Goal: Task Accomplishment & Management: Manage account settings

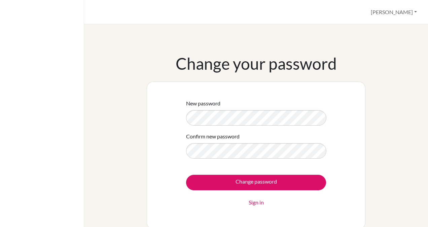
click at [332, 144] on div "New password Confirm new password Change password Sign in" at bounding box center [256, 155] width 219 height 148
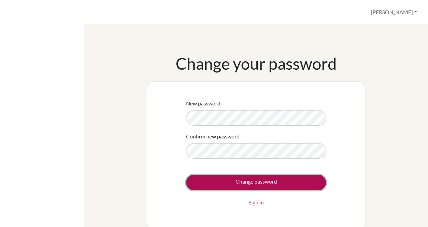
click at [252, 180] on input "Change password" at bounding box center [256, 182] width 140 height 15
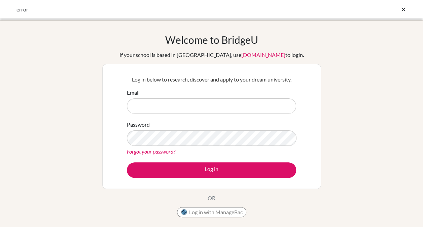
type input "[EMAIL_ADDRESS][DOMAIN_NAME]"
click at [206, 214] on button "Log in with ManageBac" at bounding box center [211, 212] width 69 height 10
type input "[EMAIL_ADDRESS][DOMAIN_NAME]"
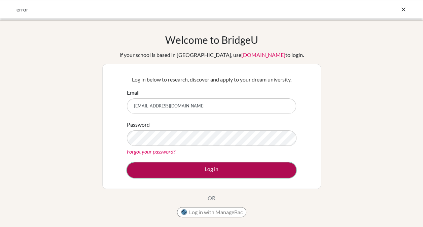
click at [217, 168] on button "Log in" at bounding box center [211, 169] width 169 height 15
